Goal: Task Accomplishment & Management: Manage account settings

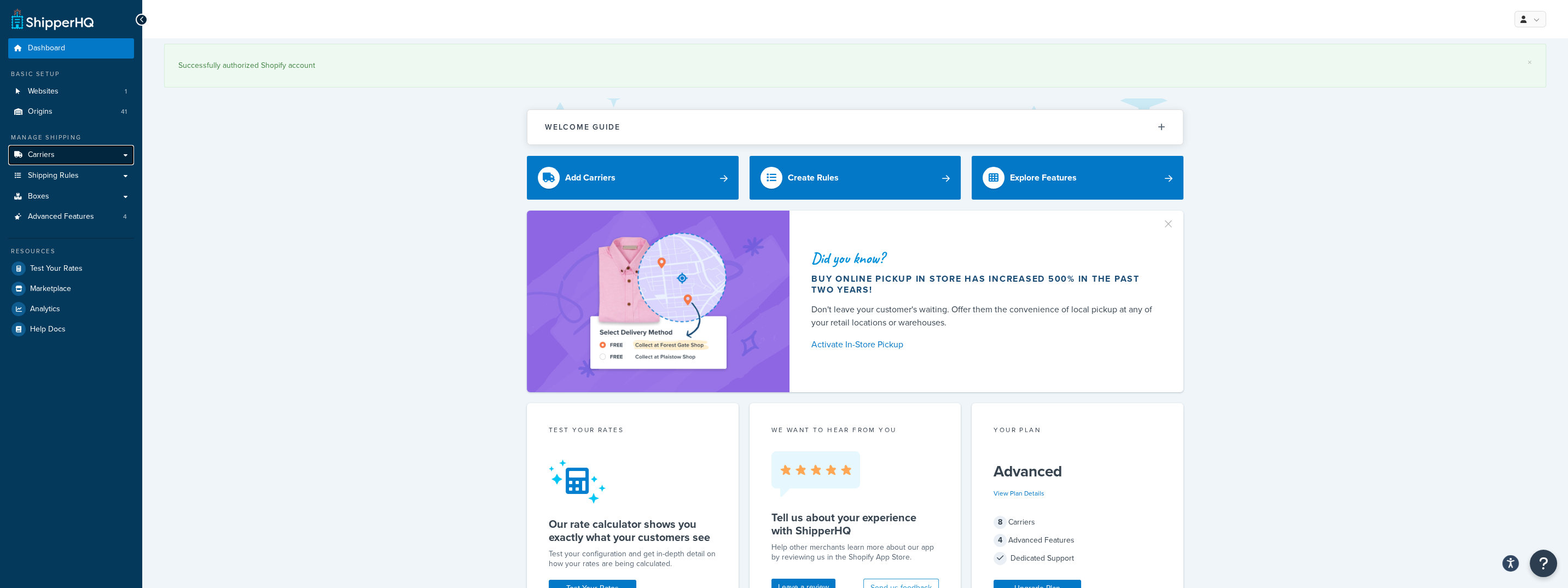
click at [89, 161] on link "Carriers" at bounding box center [71, 155] width 126 height 20
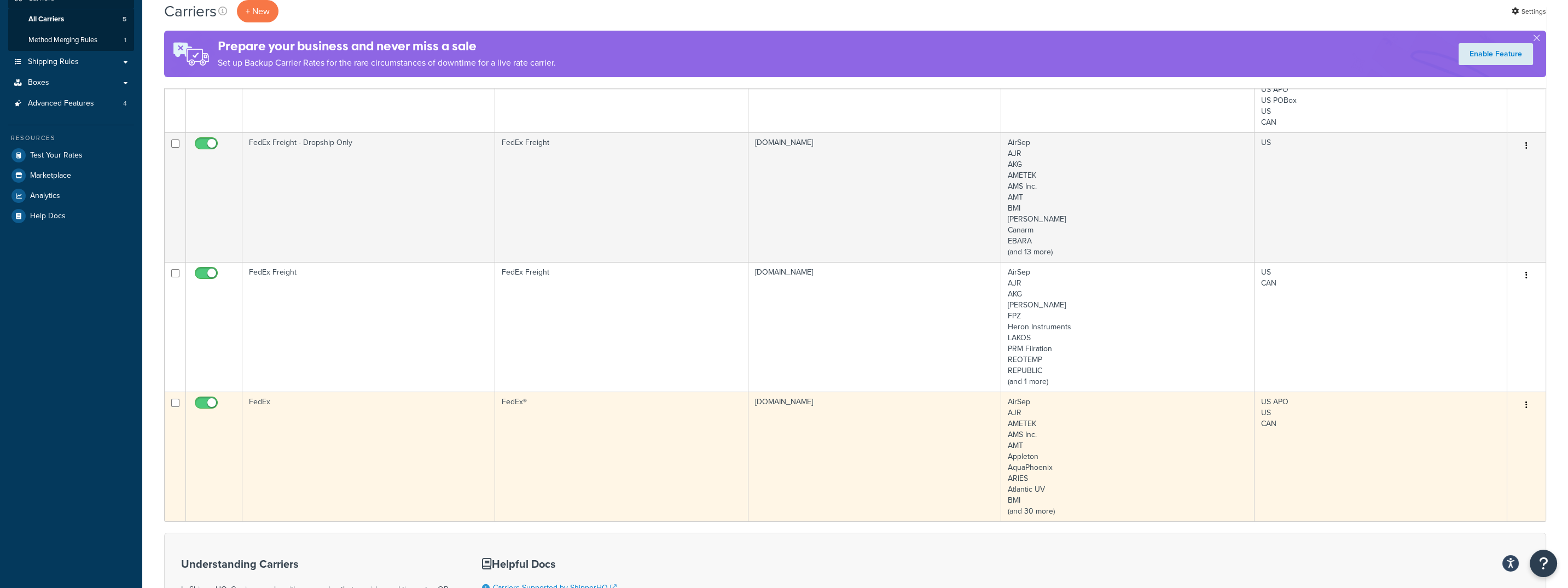
scroll to position [191, 0]
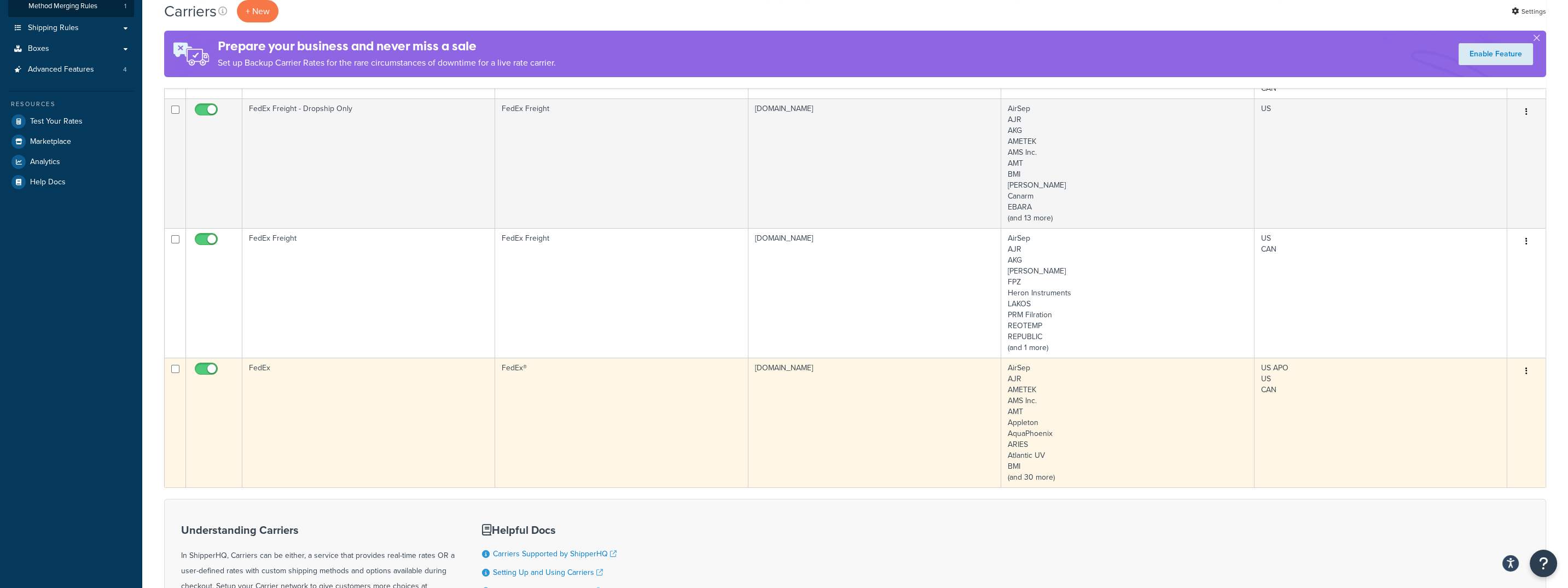
click at [814, 387] on td "[DOMAIN_NAME]" at bounding box center [875, 422] width 253 height 130
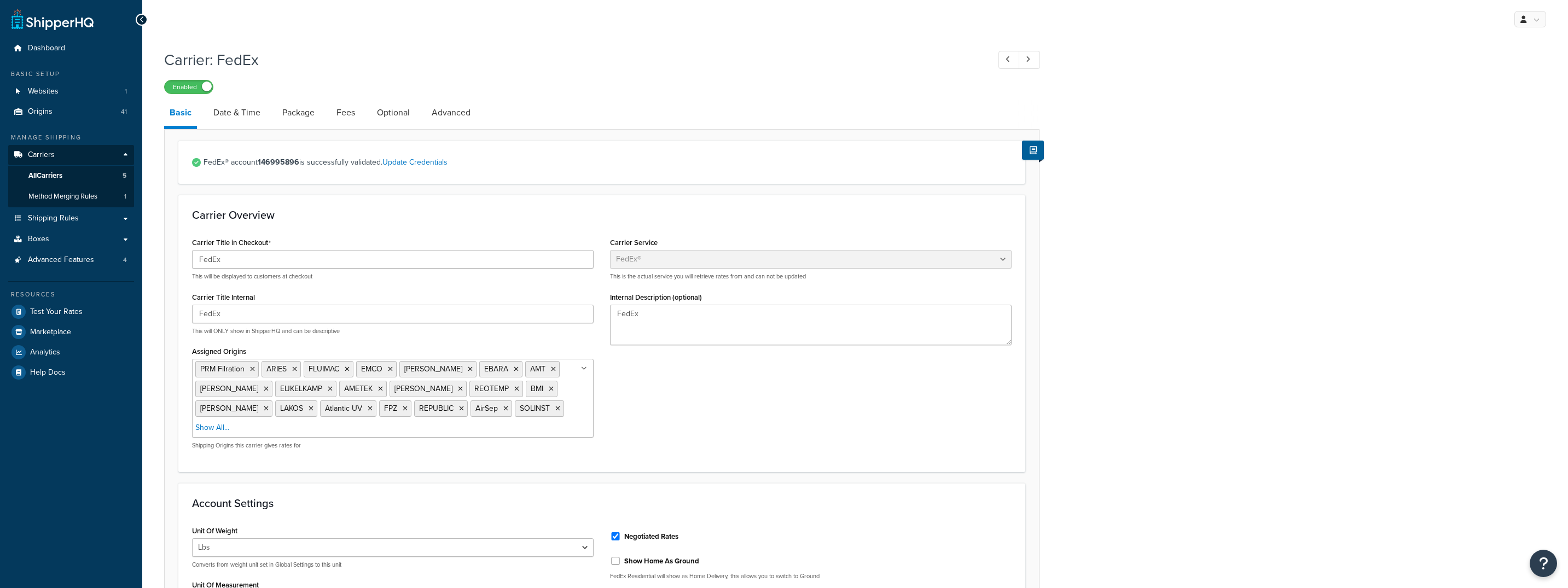
select select "fedEx"
select select "REGULAR_PICKUP"
select select "YOUR_PACKAGING"
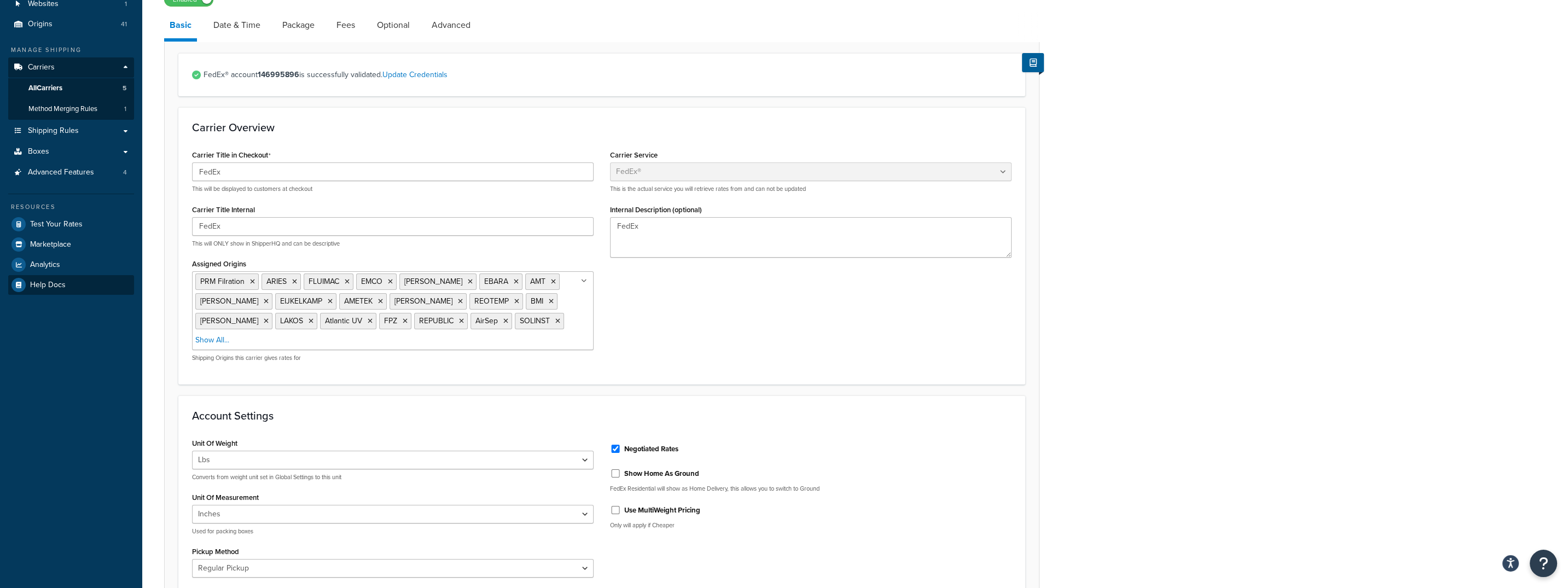
scroll to position [4, 0]
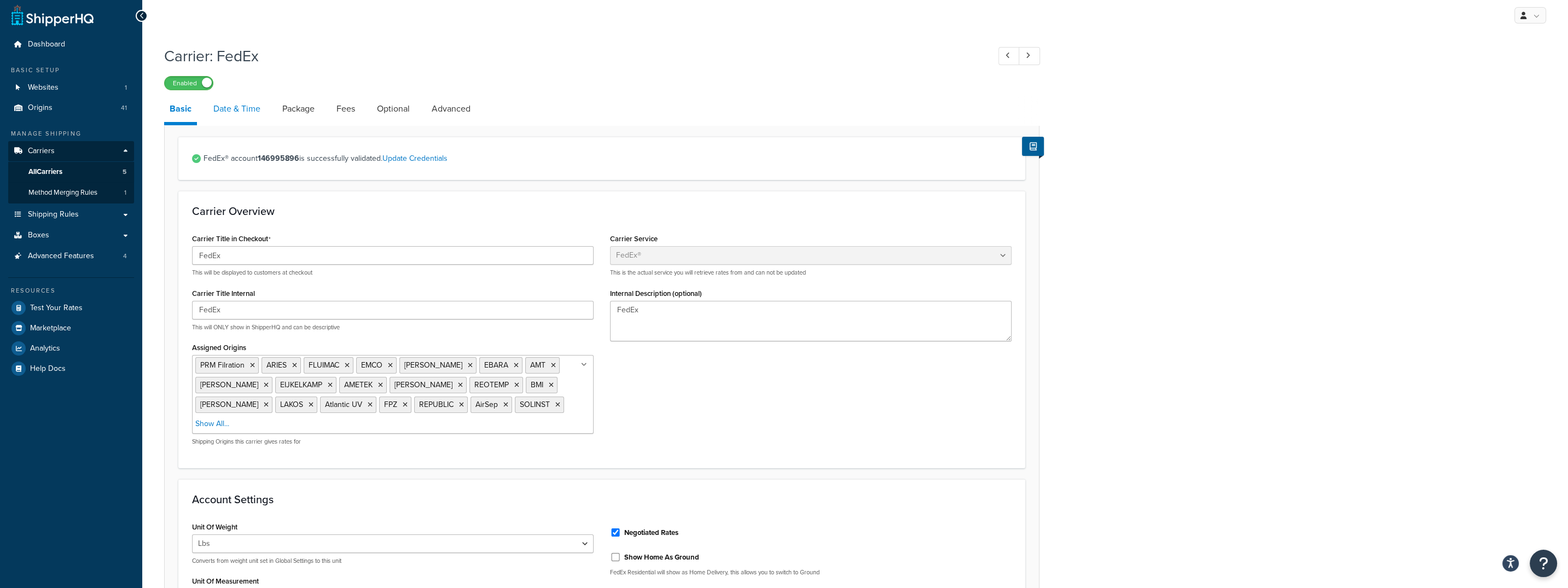
click at [223, 108] on link "Date & Time" at bounding box center [237, 108] width 58 height 26
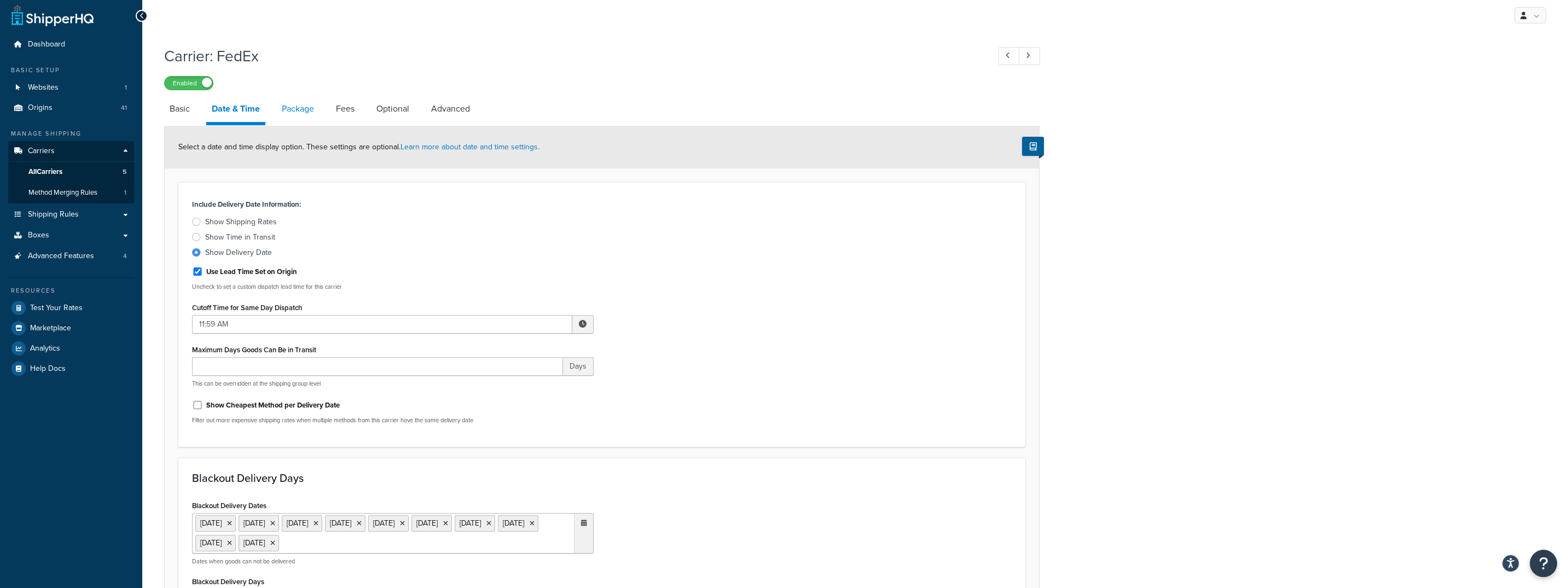
click at [295, 108] on link "Package" at bounding box center [298, 108] width 43 height 26
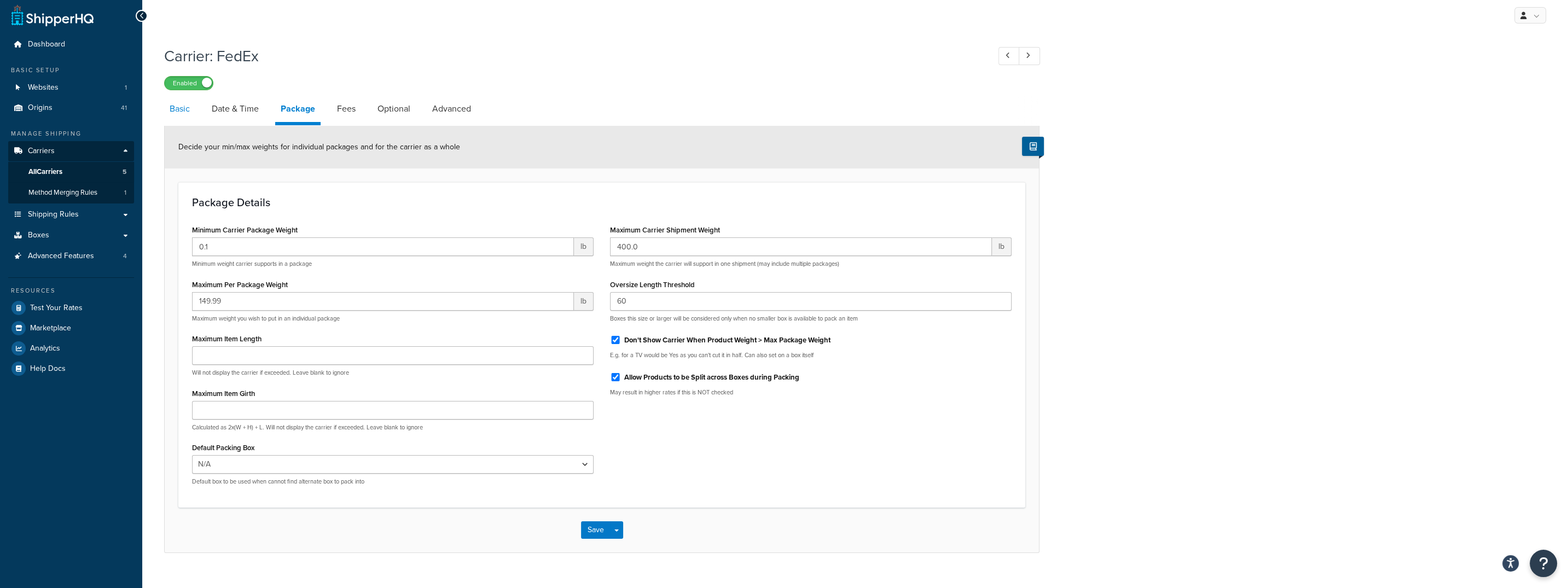
click at [183, 109] on link "Basic" at bounding box center [180, 108] width 31 height 26
select select "fedEx"
select select "REGULAR_PICKUP"
select select "YOUR_PACKAGING"
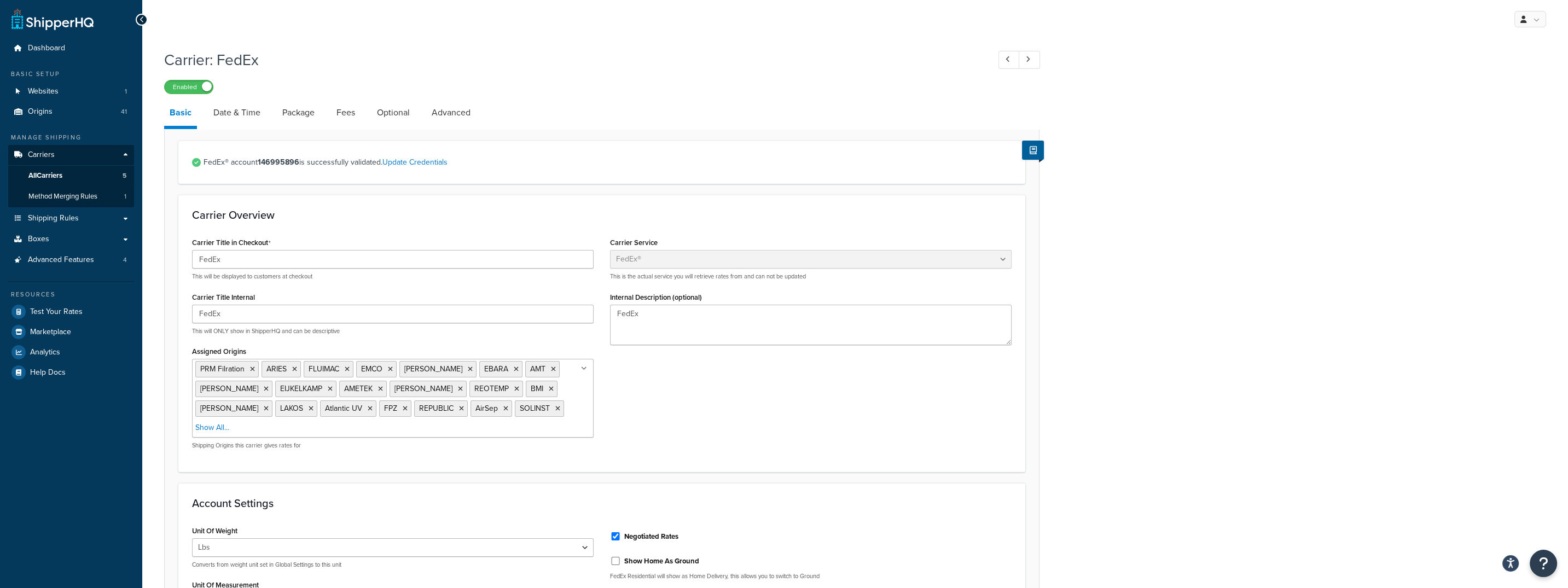
click at [311, 75] on div "Carrier: FedEx Enabled" at bounding box center [602, 69] width 875 height 51
click at [63, 222] on span "Shipping Rules" at bounding box center [54, 218] width 51 height 9
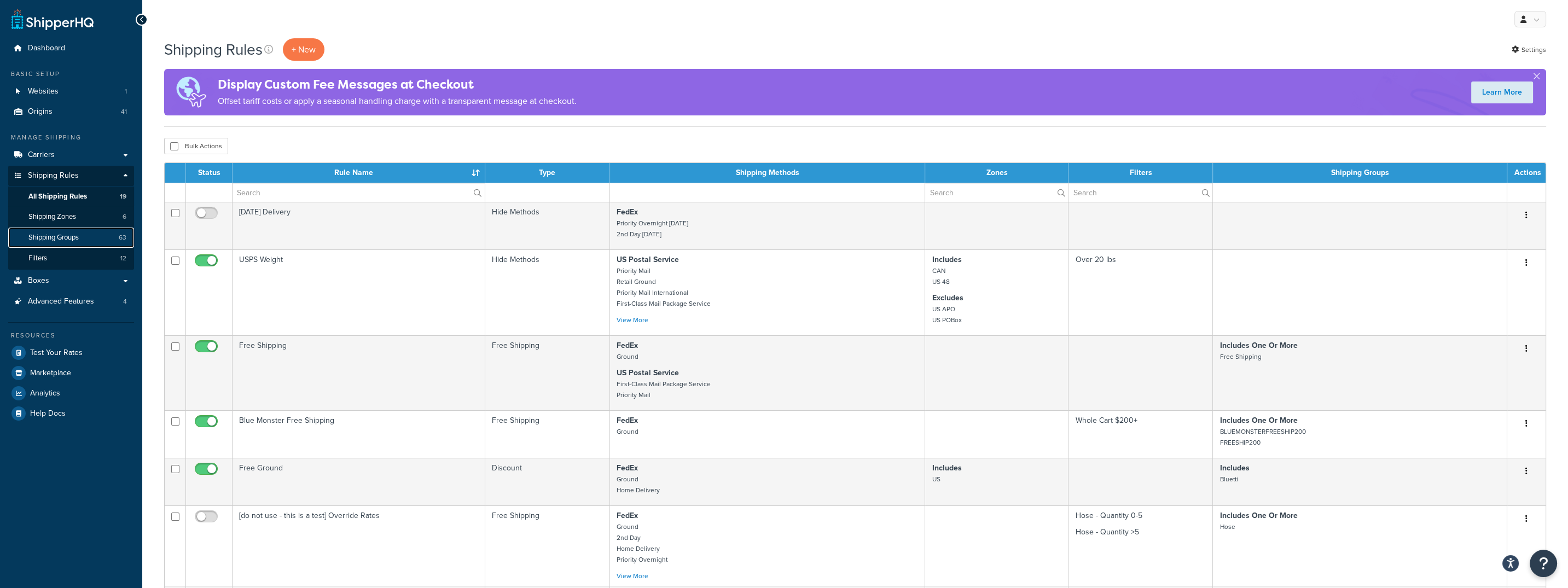
click at [65, 231] on link "Shipping Groups 63" at bounding box center [71, 237] width 126 height 20
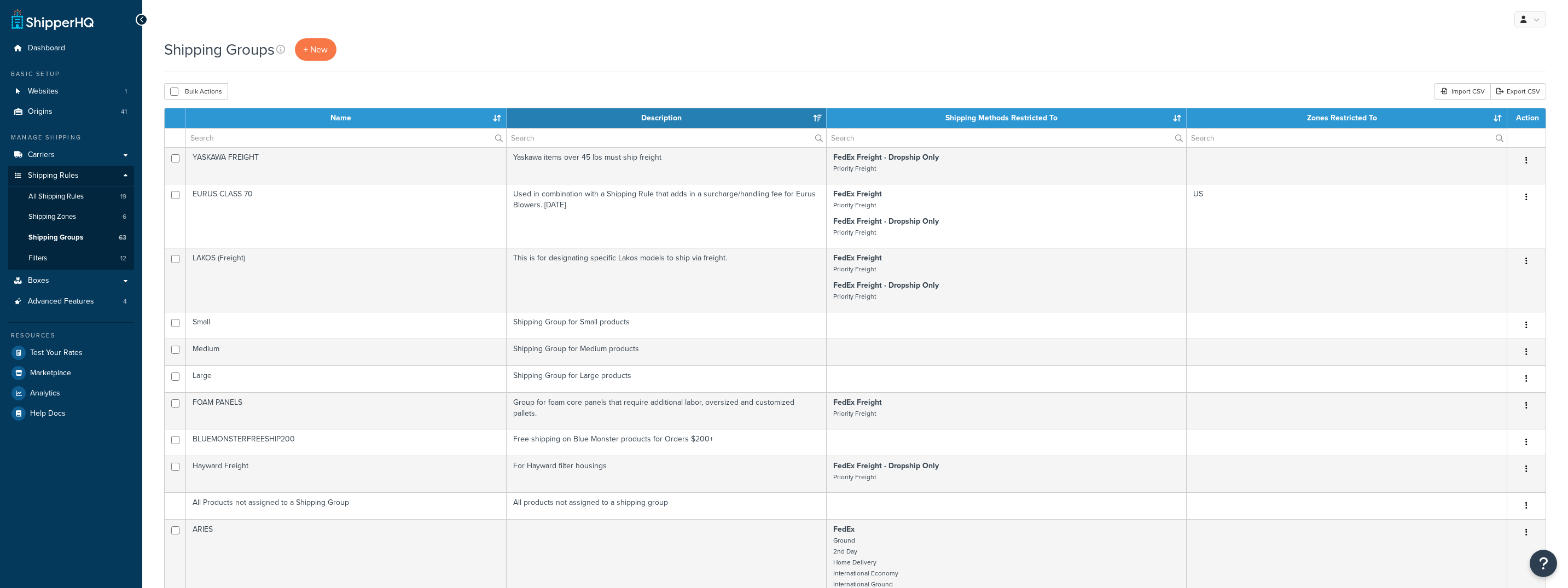
select select "15"
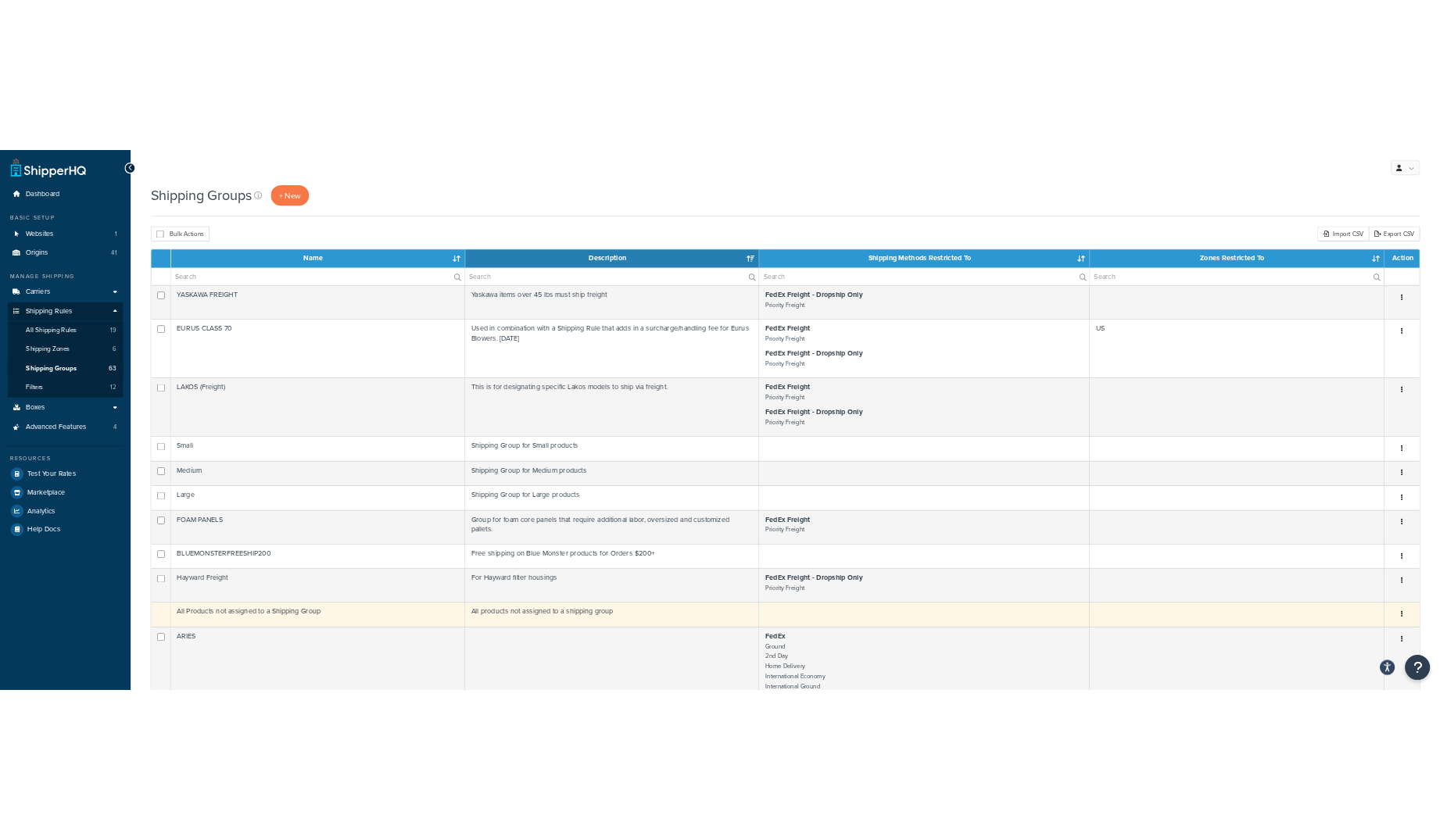
scroll to position [307, 0]
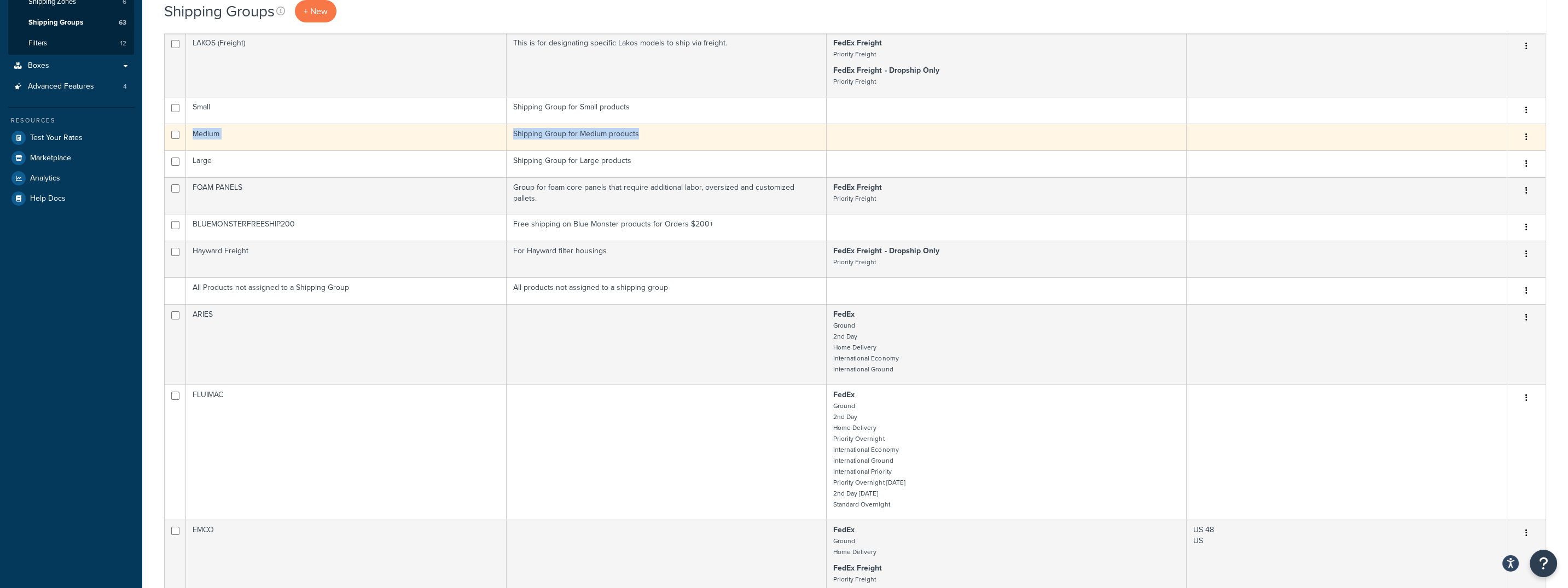
drag, startPoint x: 1566, startPoint y: 97, endPoint x: 1261, endPoint y: 126, distance: 306.4
click at [1261, 126] on div "Shipping Groups + New Bulk Actions Duplicate [GEOGRAPHIC_DATA] Import CSV Expor…" at bounding box center [855, 471] width 1426 height 1294
